Goal: Information Seeking & Learning: Learn about a topic

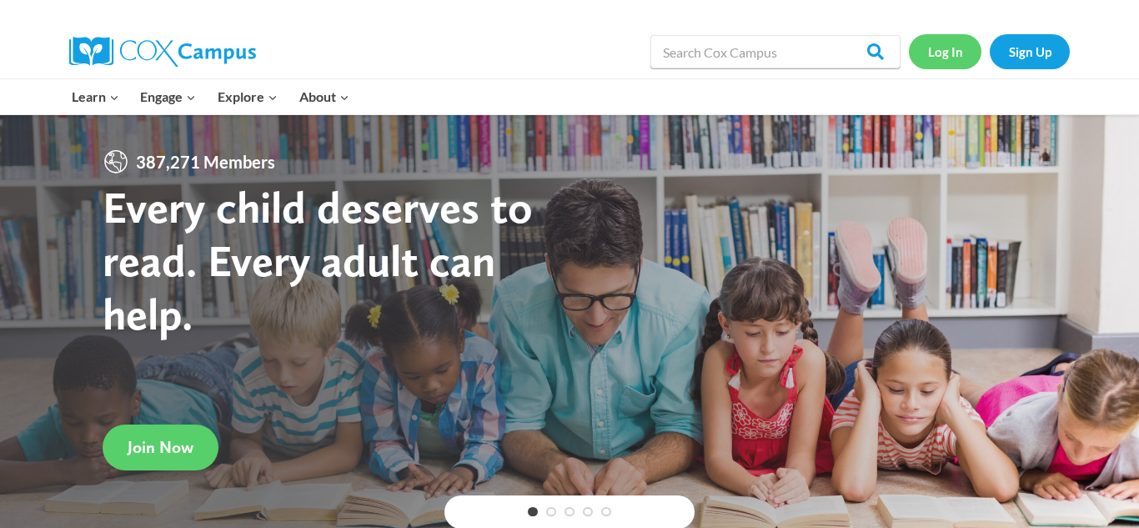
click at [952, 55] on link "Log In" at bounding box center [945, 51] width 73 height 34
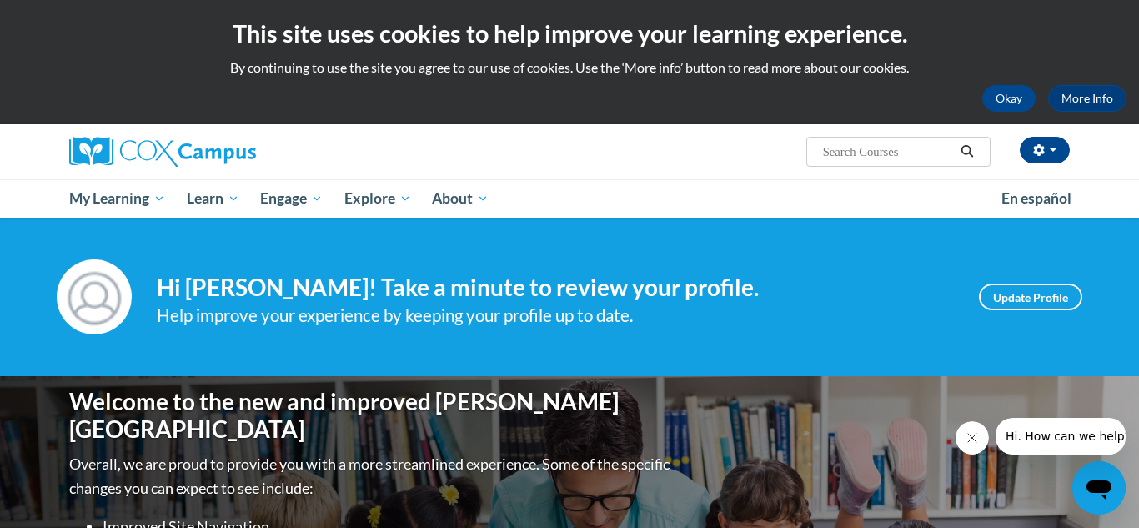
click at [859, 158] on input "Search..." at bounding box center [887, 152] width 133 height 20
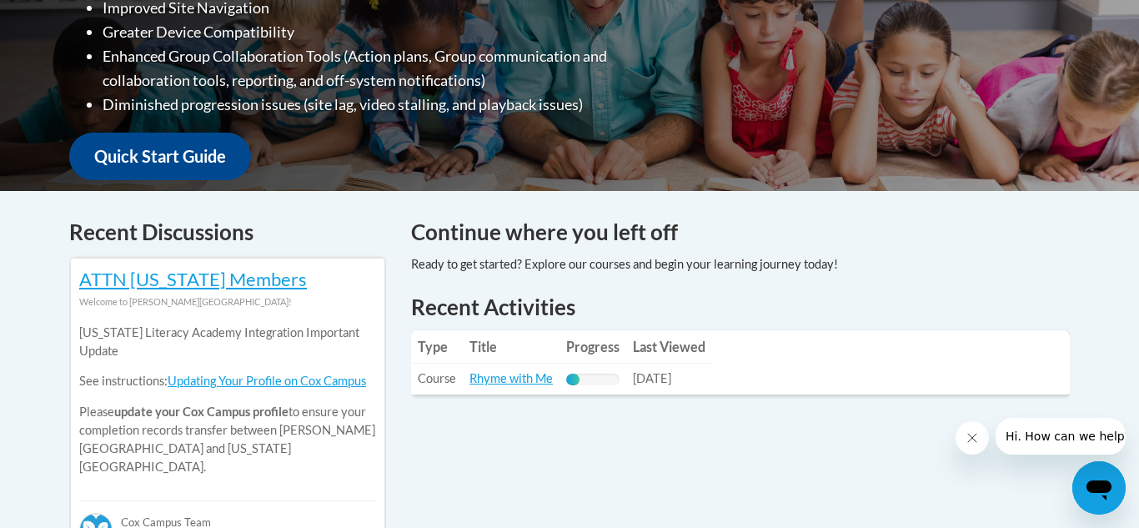
scroll to position [516, 0]
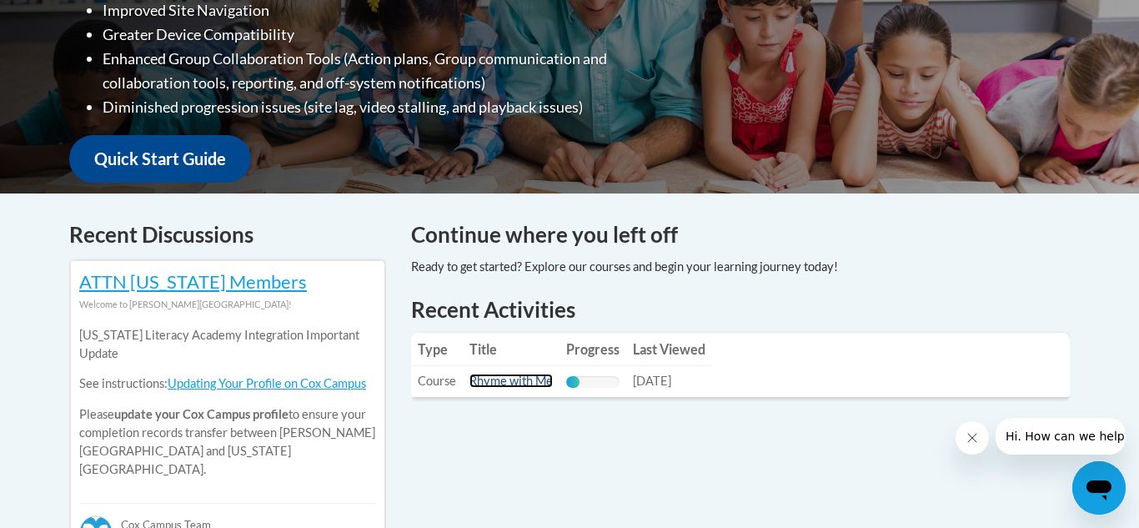
click at [508, 379] on link "Rhyme with Me" at bounding box center [510, 380] width 83 height 14
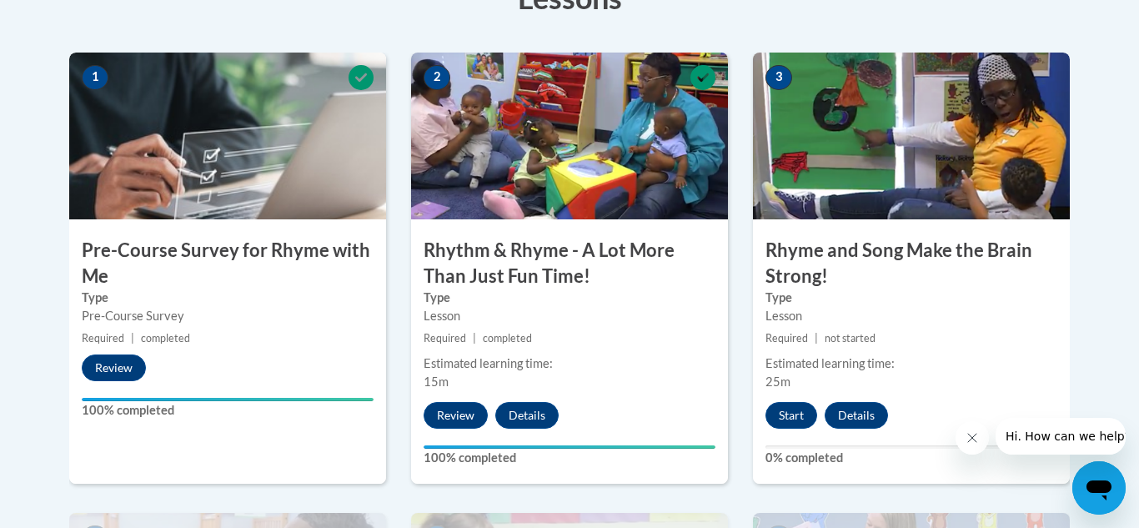
scroll to position [541, 0]
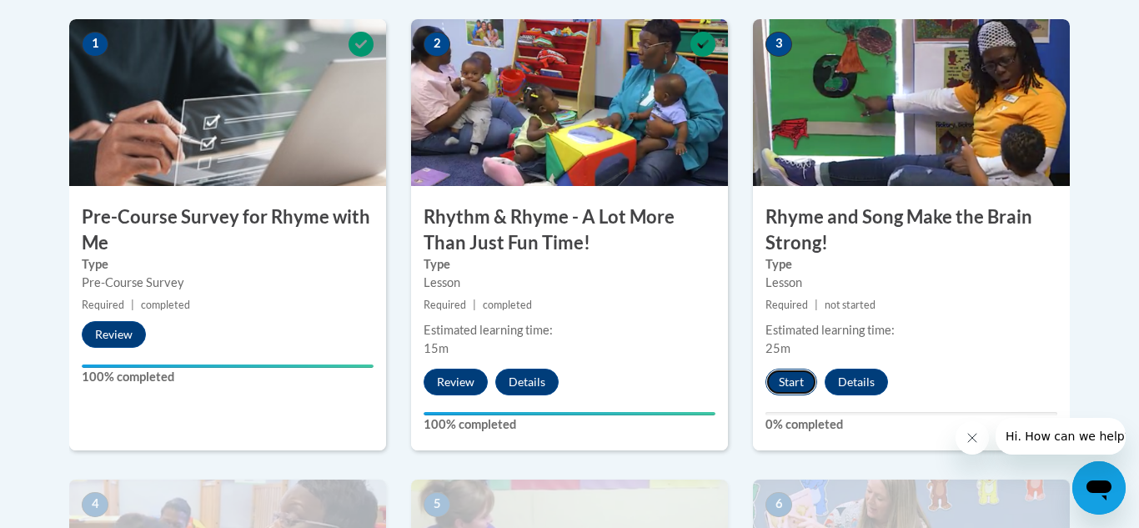
click at [797, 373] on button "Start" at bounding box center [791, 381] width 52 height 27
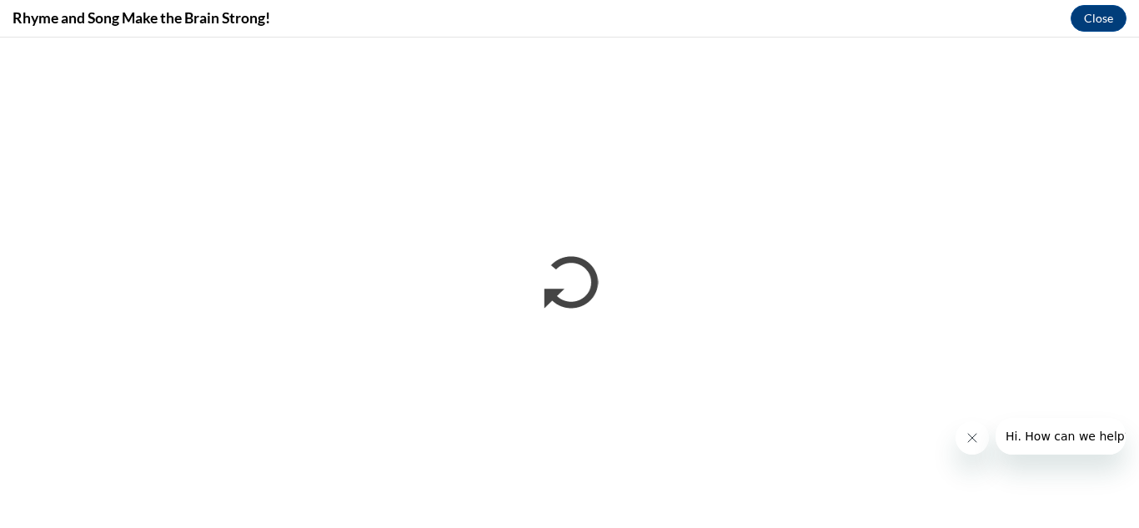
scroll to position [0, 0]
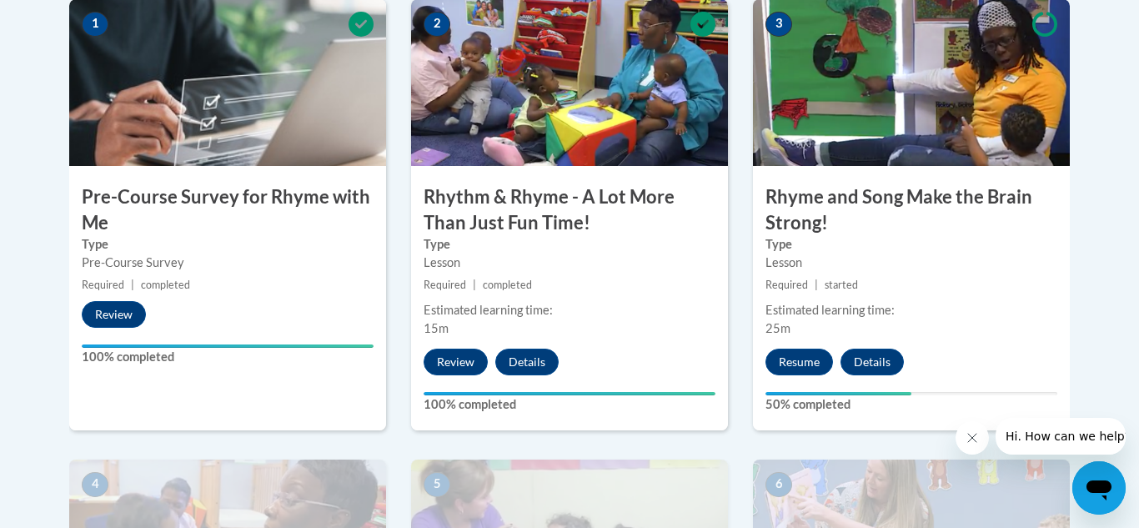
scroll to position [554, 0]
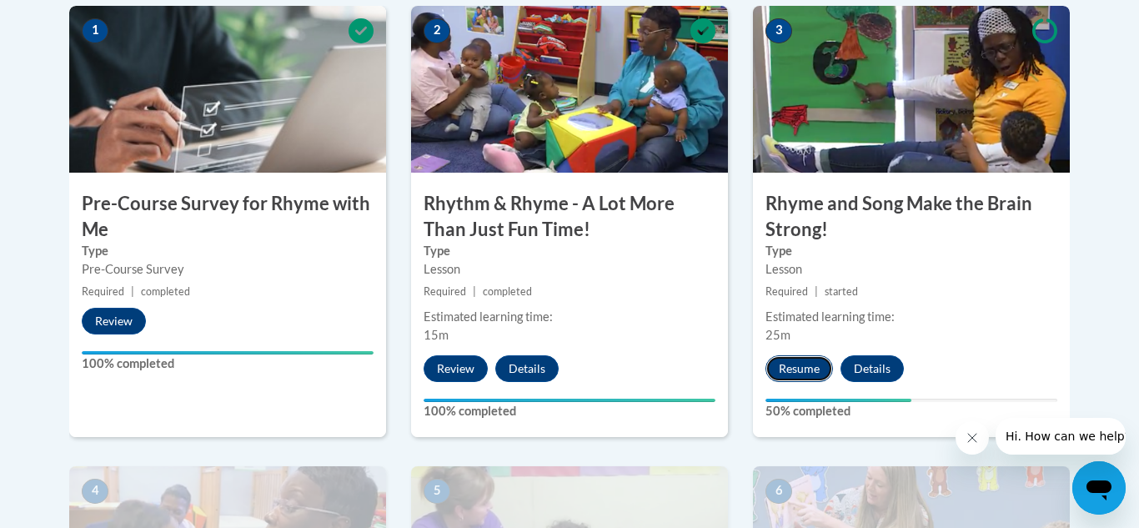
click at [807, 363] on button "Resume" at bounding box center [799, 368] width 68 height 27
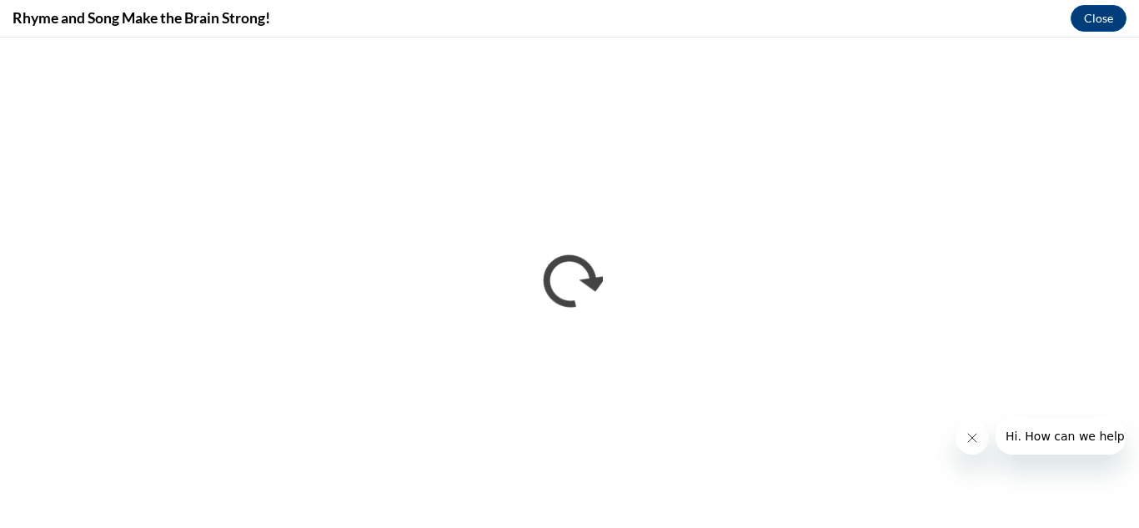
scroll to position [0, 0]
